Goal: Contribute content

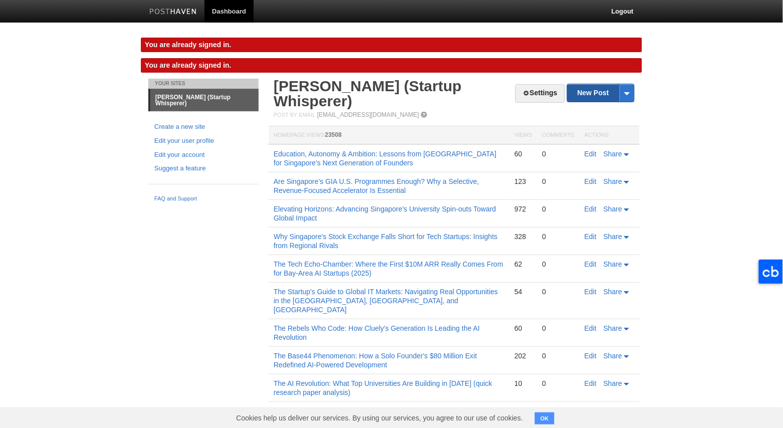
click at [584, 92] on link "New Post" at bounding box center [600, 93] width 67 height 18
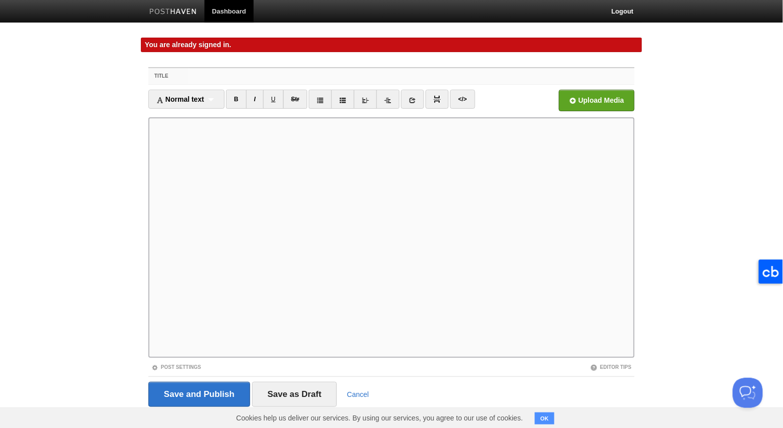
click at [225, 78] on input "Title" at bounding box center [412, 76] width 446 height 16
paste input "MIT's AI Reality Check: Why 95% of Pilots Are Failing (And What It Means for St…"
type input "MIT's AI Reality Check: Why 95% of Pilots Are Failing (And What It Means for St…"
click at [151, 157] on iframe at bounding box center [391, 237] width 486 height 241
click at [191, 99] on span "Normal text" at bounding box center [180, 99] width 48 height 8
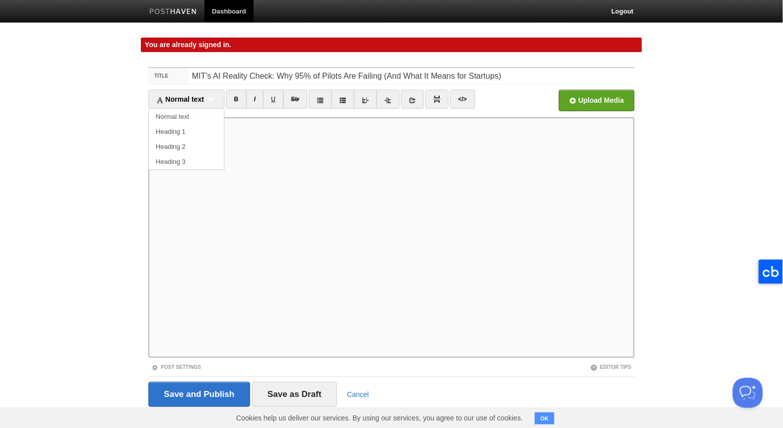
click at [190, 113] on link "Normal text" at bounding box center [186, 116] width 75 height 15
click at [190, 101] on span "Normal text" at bounding box center [175, 99] width 39 height 8
click at [185, 128] on link "Heading 1" at bounding box center [182, 131] width 66 height 15
click at [400, 103] on link at bounding box center [398, 99] width 23 height 19
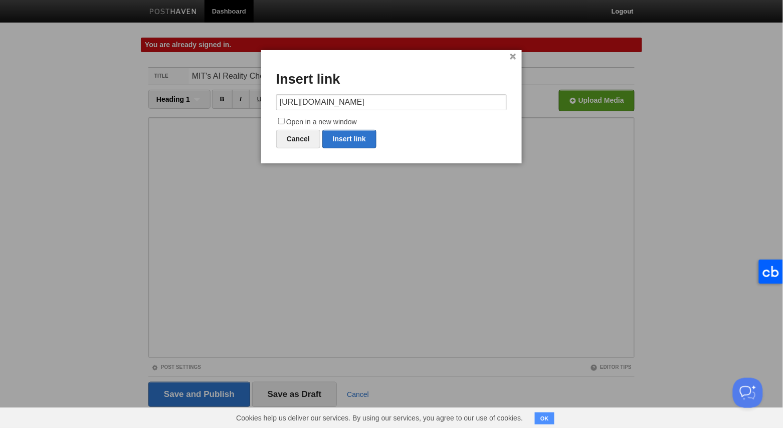
scroll to position [0, 365]
type input "[URL][DOMAIN_NAME]"
click at [282, 120] on input "Open in a new window" at bounding box center [281, 121] width 7 height 7
checkbox input "true"
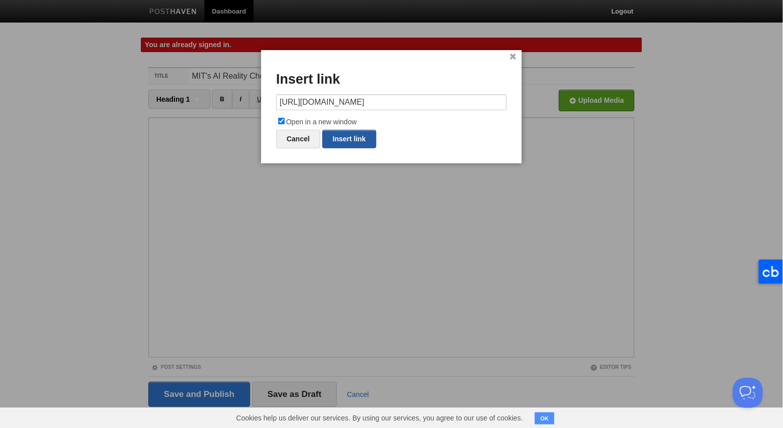
drag, startPoint x: 339, startPoint y: 139, endPoint x: 369, endPoint y: 165, distance: 39.1
click at [339, 139] on link "Insert link" at bounding box center [349, 139] width 54 height 19
type input "https://"
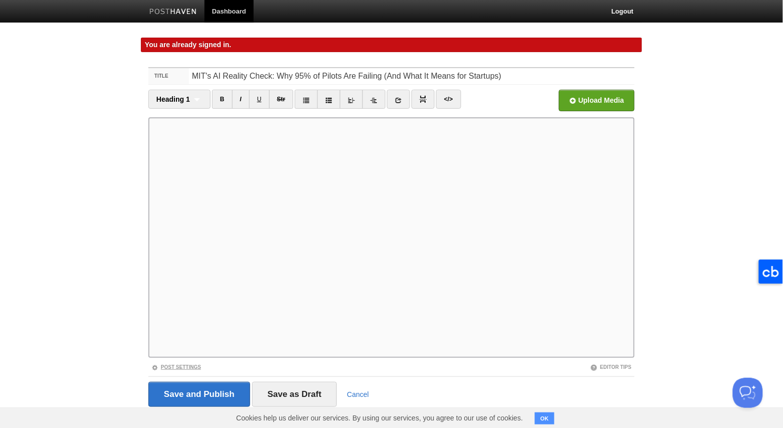
click at [182, 364] on link "Post Settings" at bounding box center [176, 367] width 50 height 6
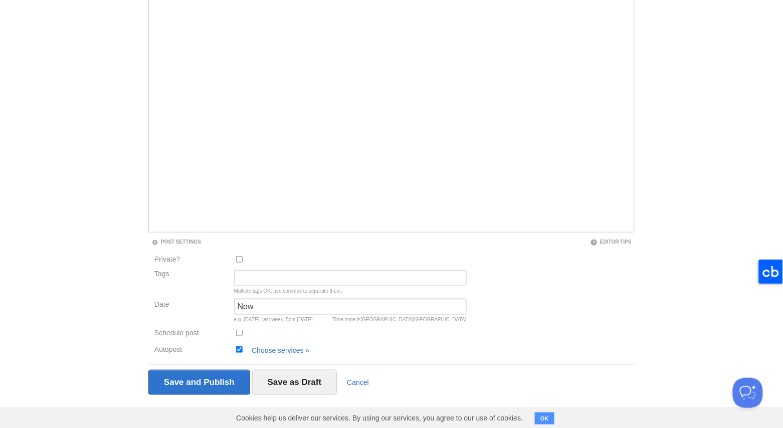
scroll to position [128, 0]
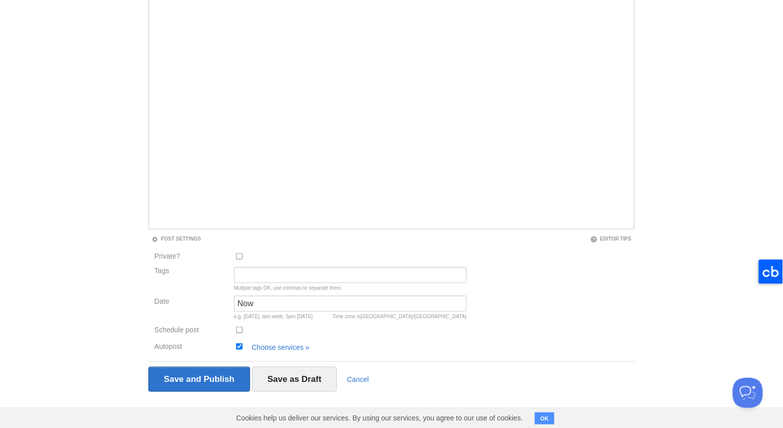
click at [239, 345] on input "Autopost" at bounding box center [239, 346] width 7 height 7
checkbox input "false"
click at [221, 377] on input "Save and Publish" at bounding box center [199, 379] width 102 height 25
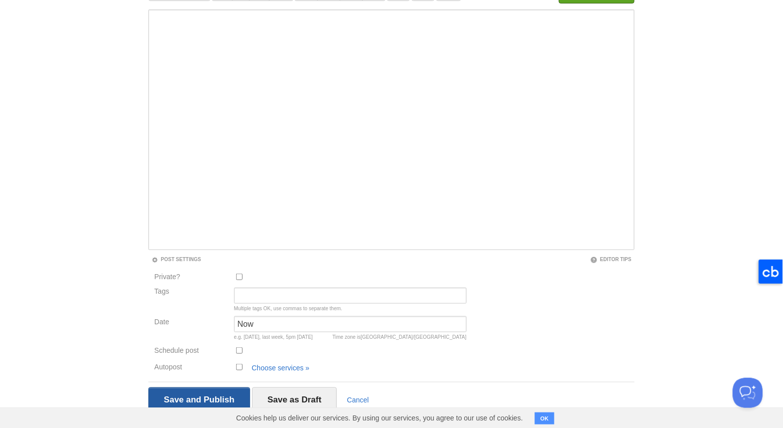
scroll to position [58, 0]
